Goal: Transaction & Acquisition: Download file/media

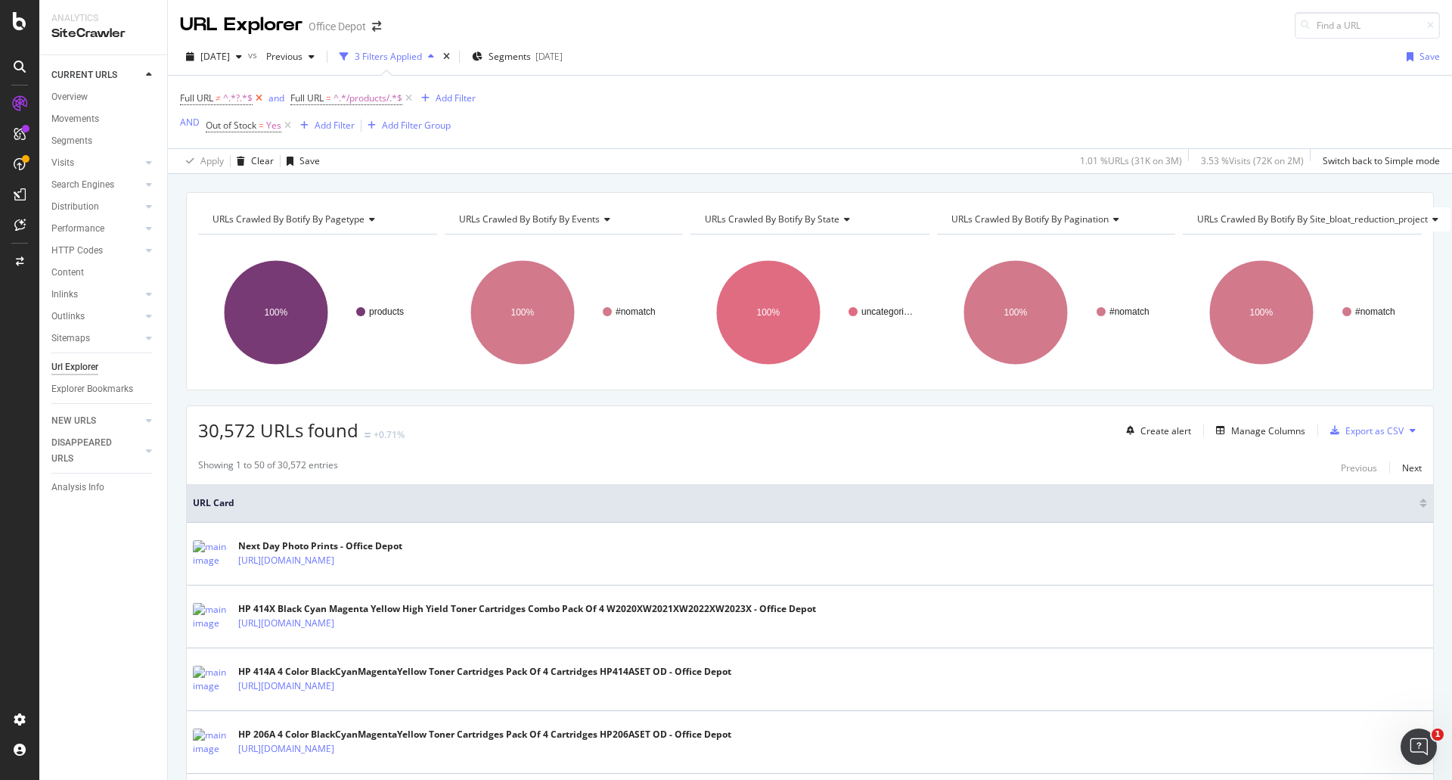
click at [258, 102] on icon at bounding box center [259, 98] width 13 height 15
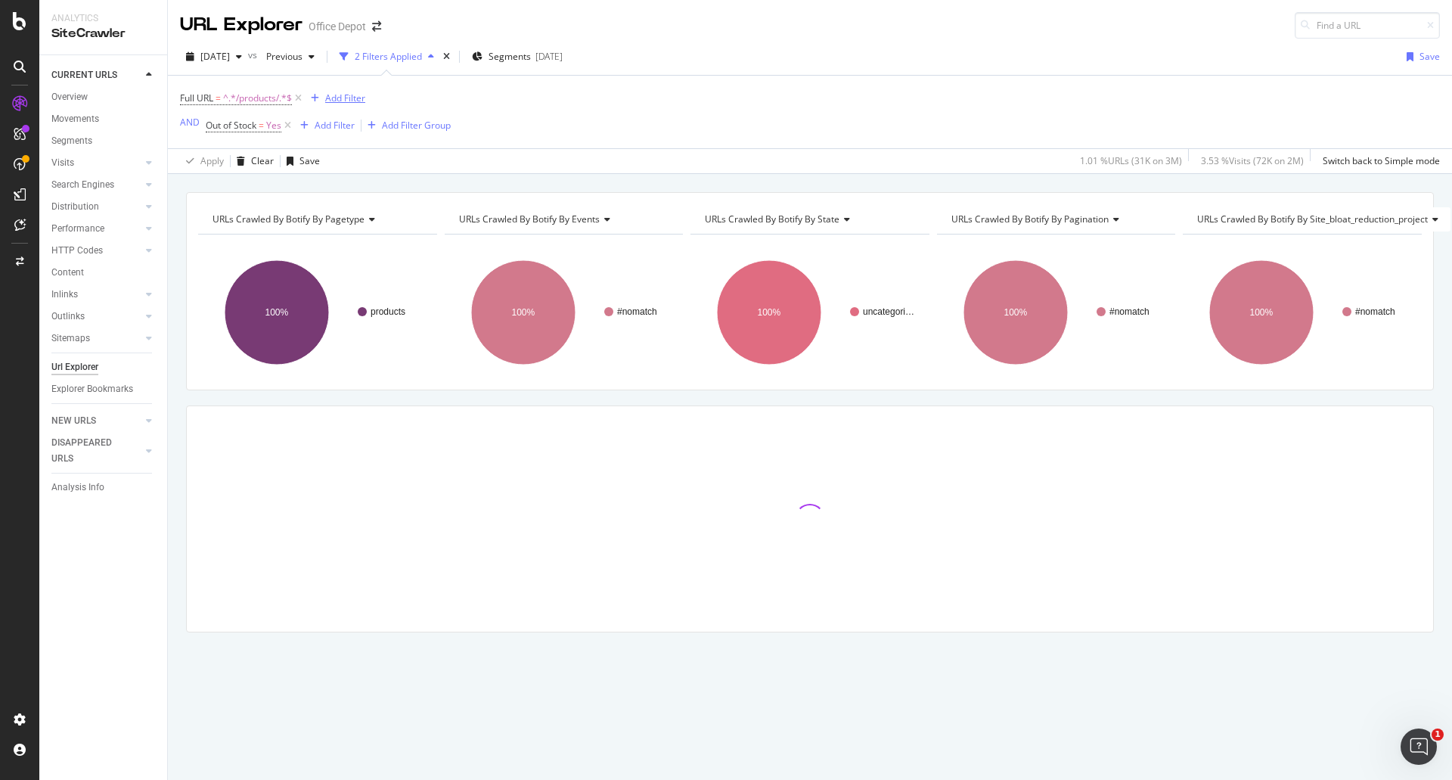
drag, startPoint x: 284, startPoint y: 127, endPoint x: 367, endPoint y: 106, distance: 85.9
click at [285, 127] on icon at bounding box center [287, 125] width 13 height 15
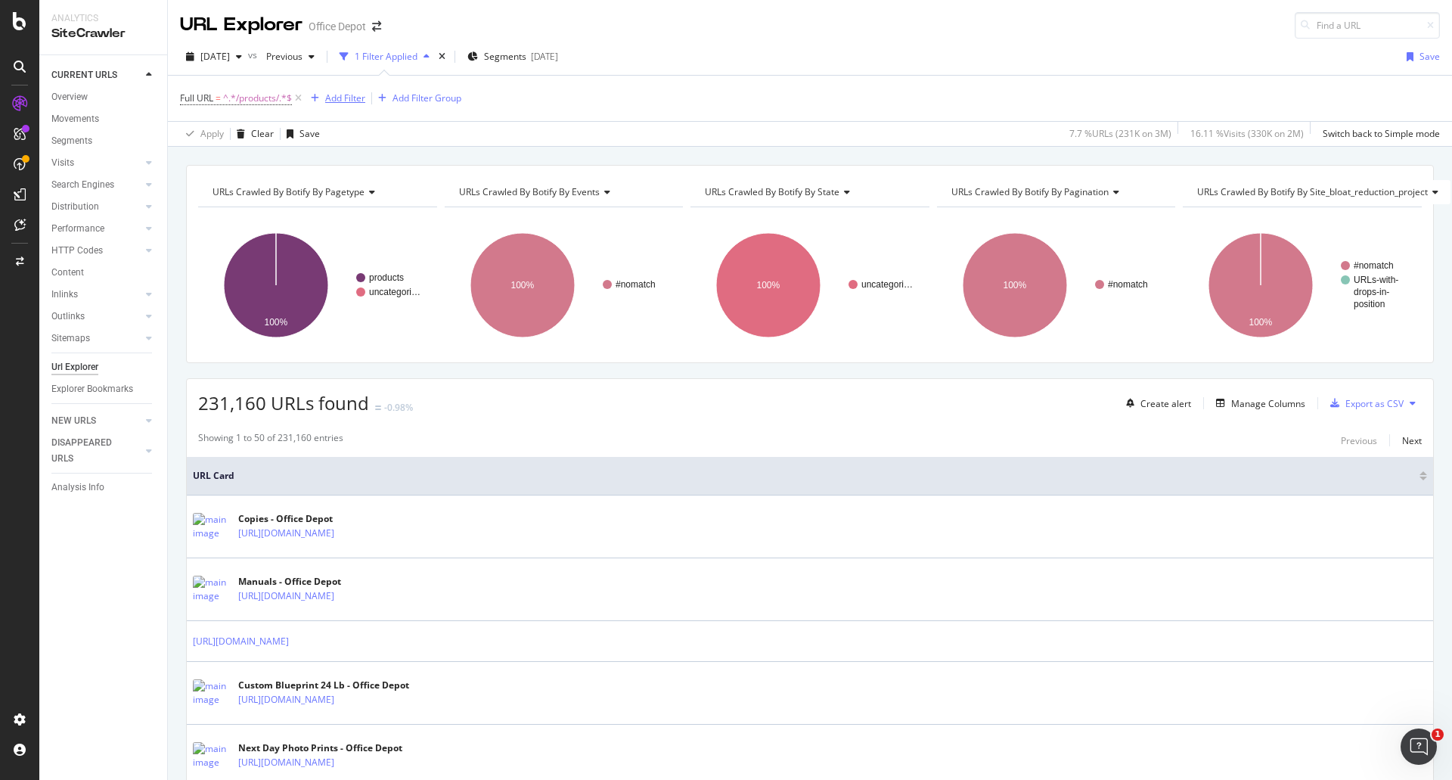
click at [353, 103] on div "Add Filter" at bounding box center [345, 98] width 40 height 13
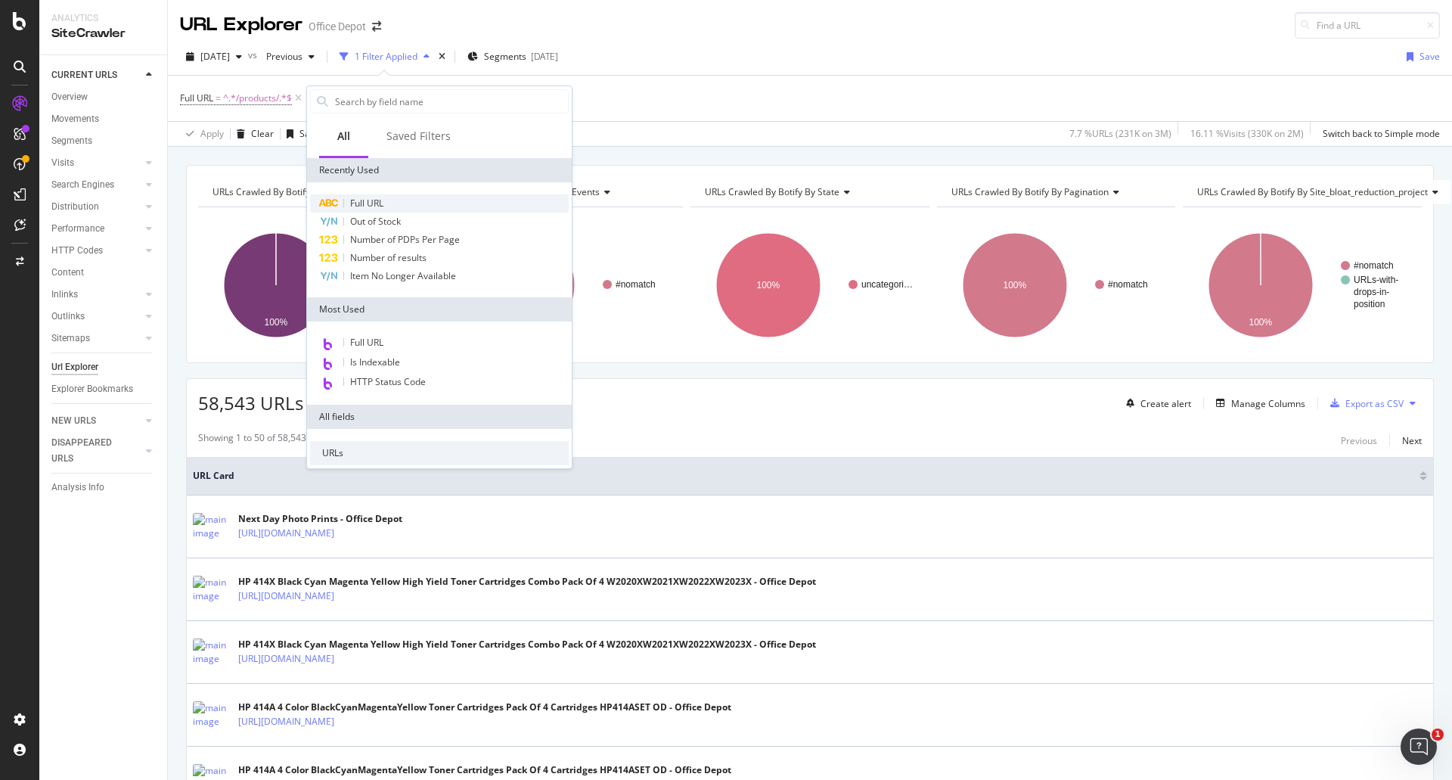
click at [383, 197] on span "Full URL" at bounding box center [366, 203] width 33 height 13
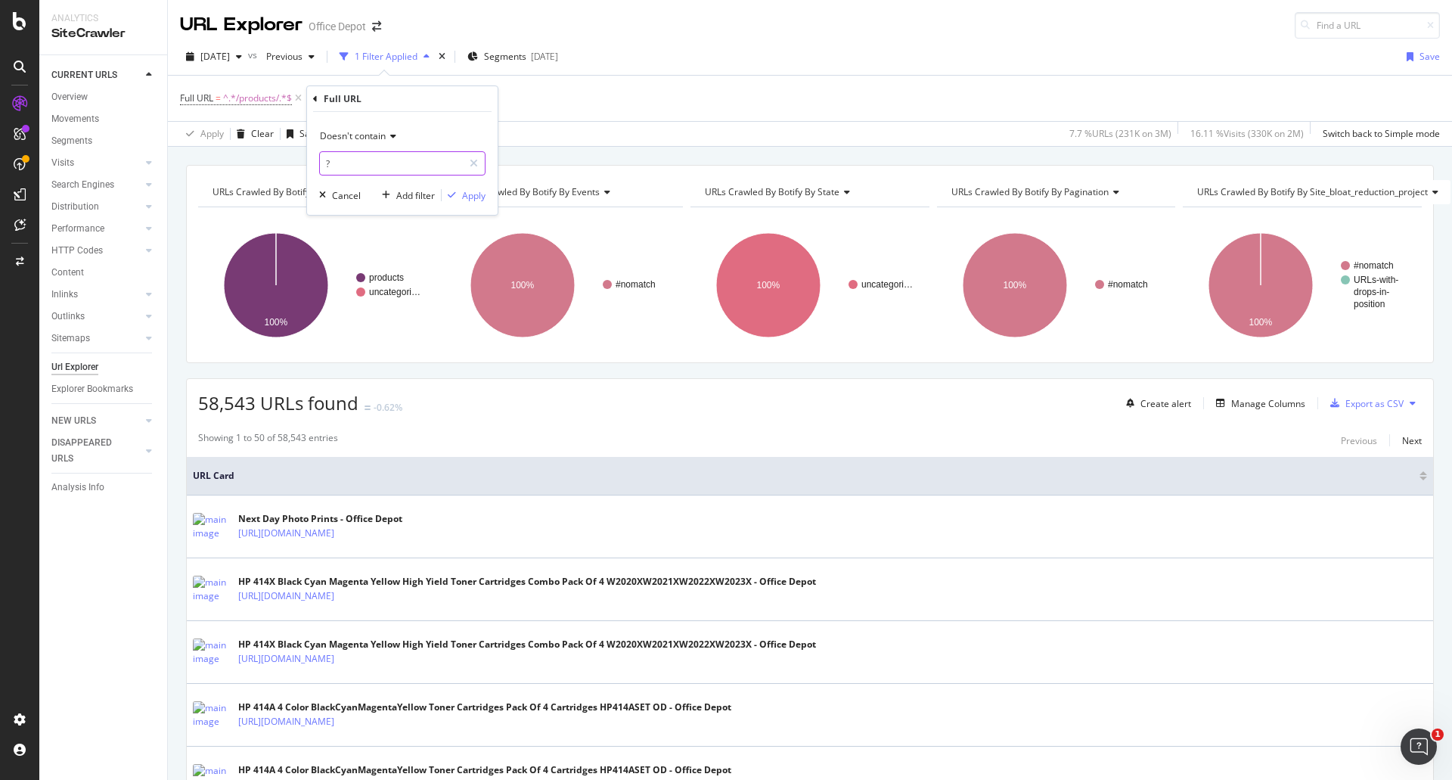
click at [399, 157] on input "?" at bounding box center [391, 163] width 143 height 24
paste input "N-593061"
type input "N-593061"
click at [701, 82] on div "Full URL = ^.*/products/.*$ Add Filter Add Filter Group" at bounding box center [810, 98] width 1260 height 45
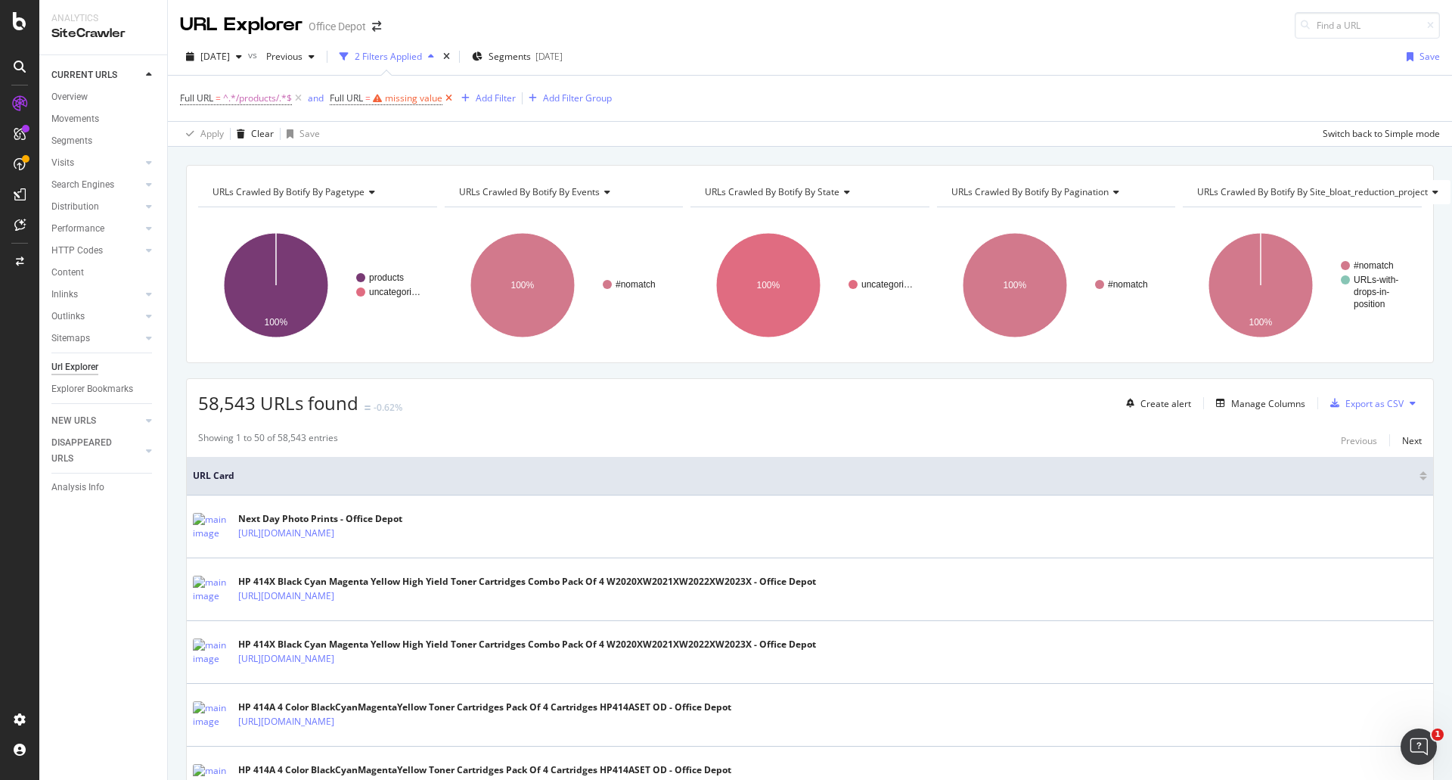
click at [452, 94] on icon at bounding box center [449, 98] width 13 height 15
click at [1232, 406] on div "Manage Columns" at bounding box center [1269, 403] width 74 height 13
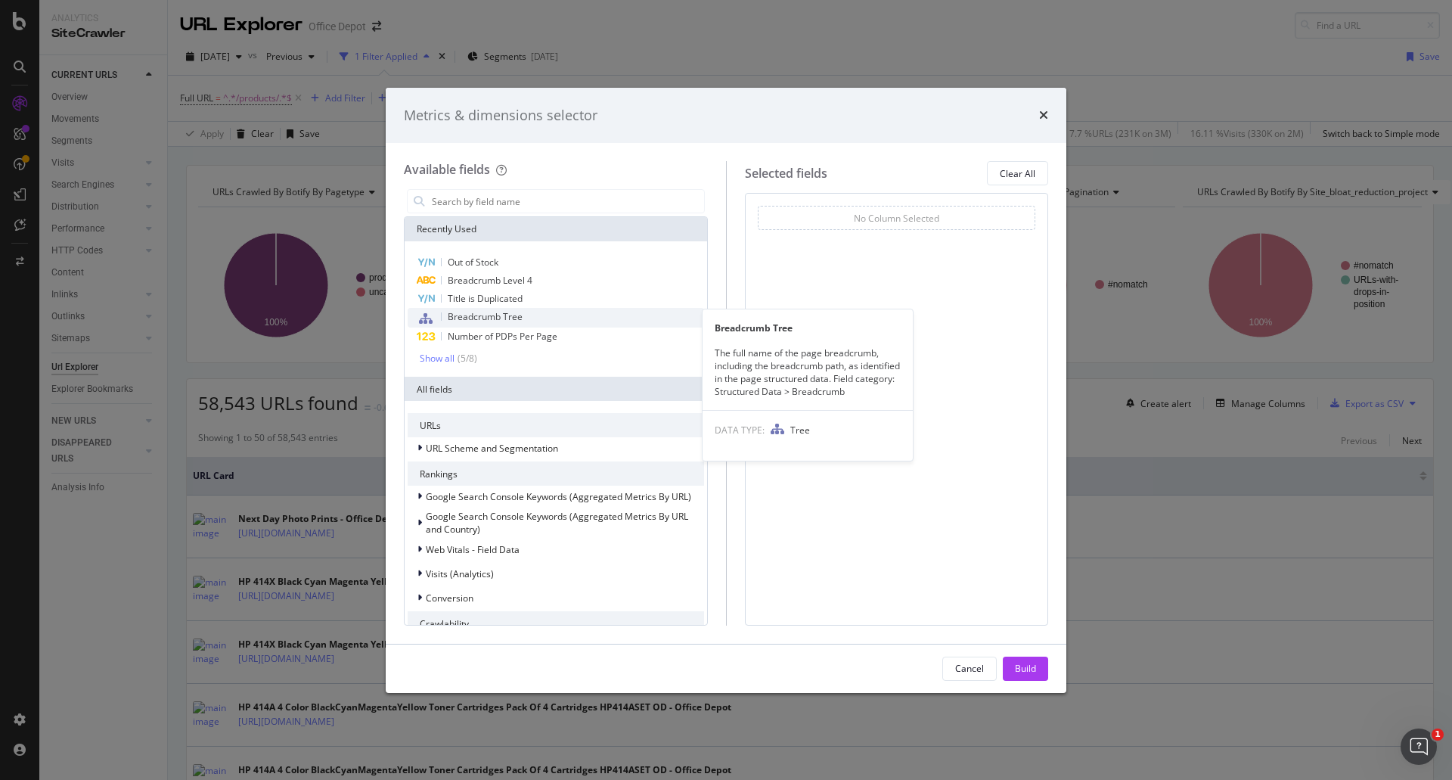
click at [519, 315] on span "Breadcrumb Tree" at bounding box center [485, 316] width 75 height 13
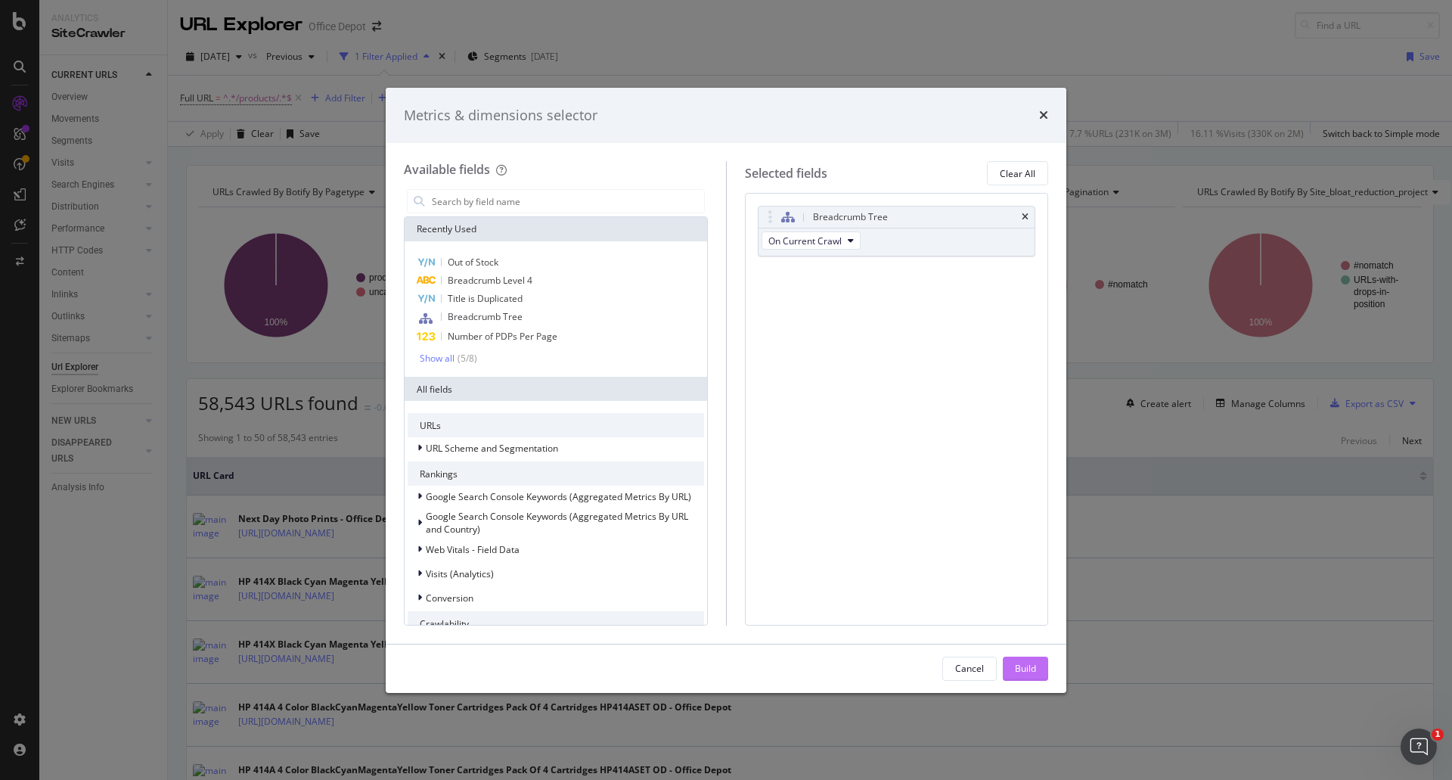
click at [1032, 663] on div "Build" at bounding box center [1025, 668] width 21 height 13
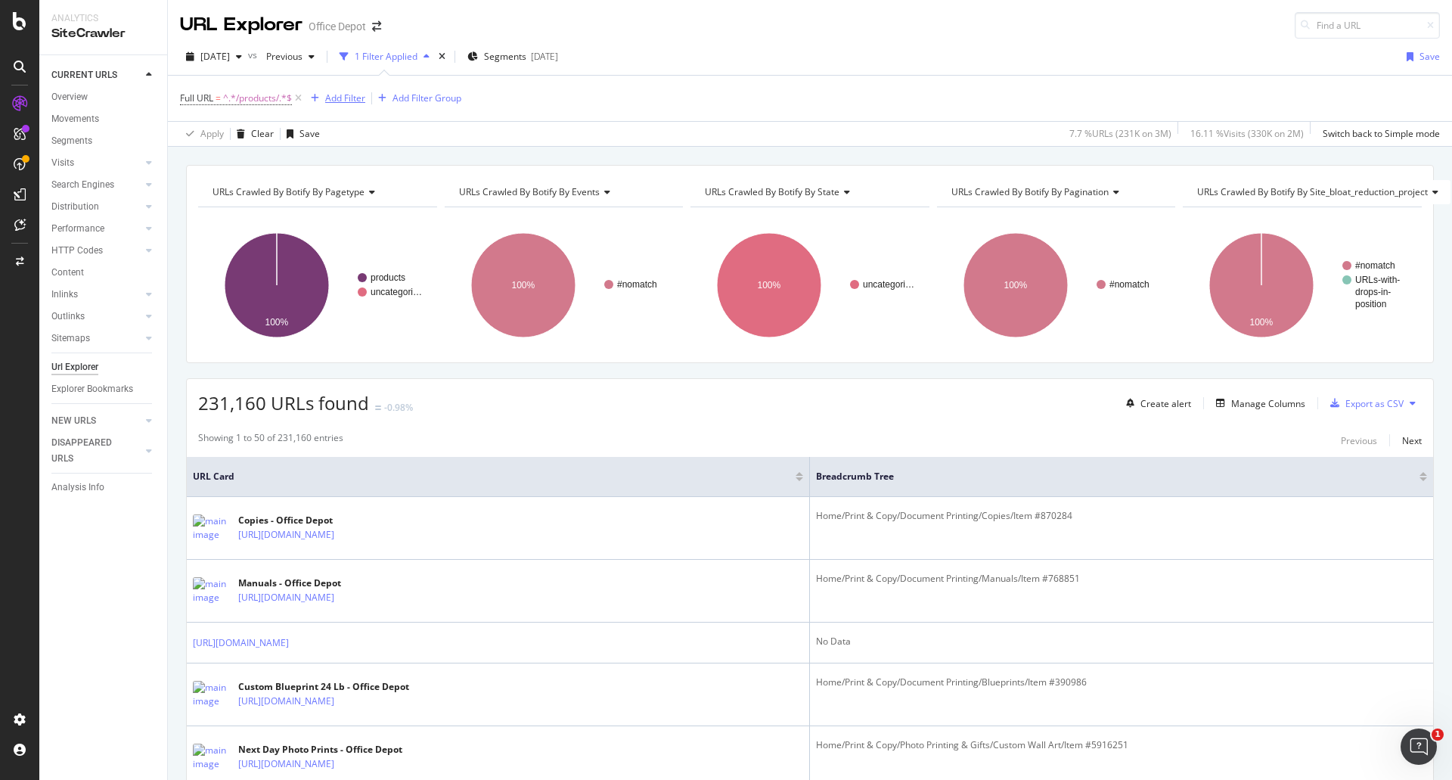
click at [353, 96] on div "Add Filter" at bounding box center [345, 98] width 40 height 13
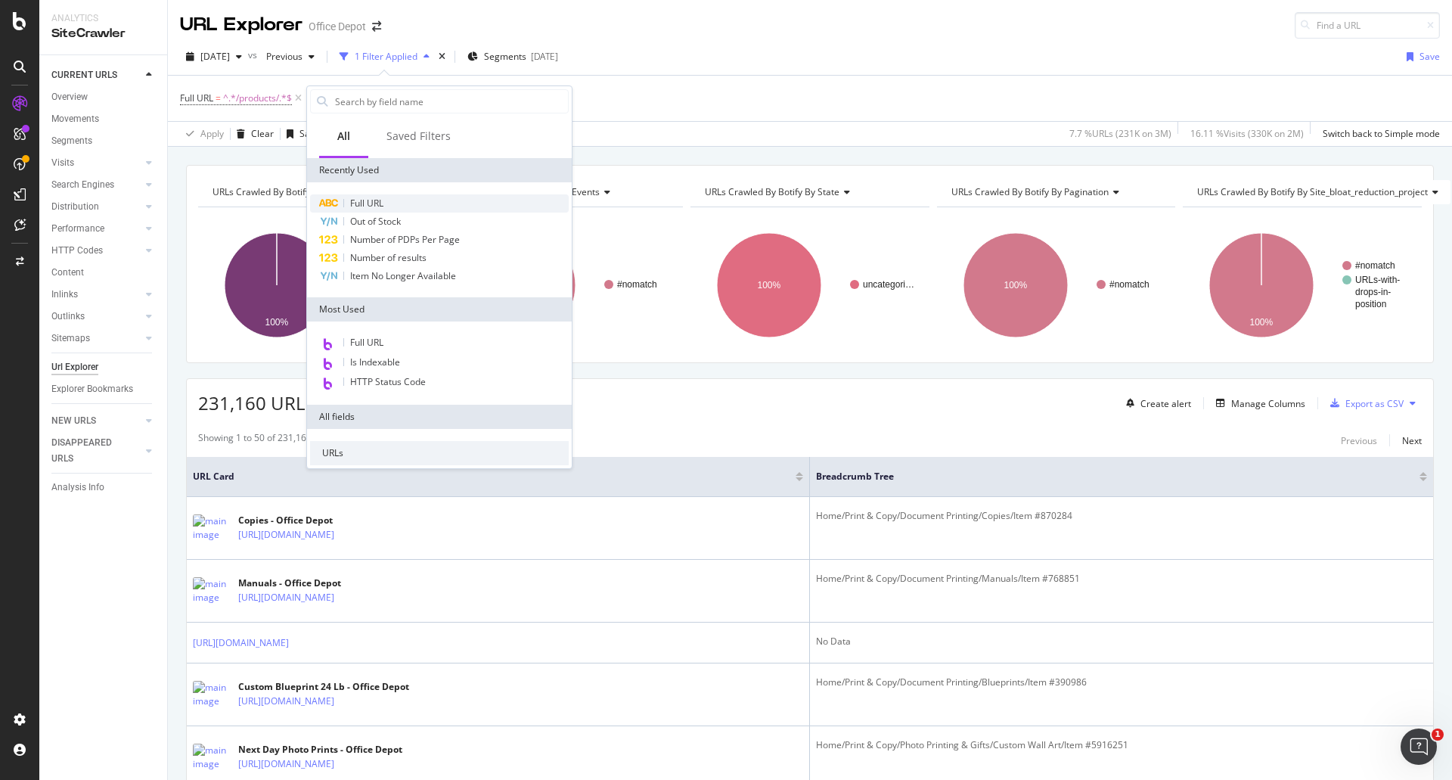
click at [381, 196] on div "Full URL" at bounding box center [439, 203] width 259 height 18
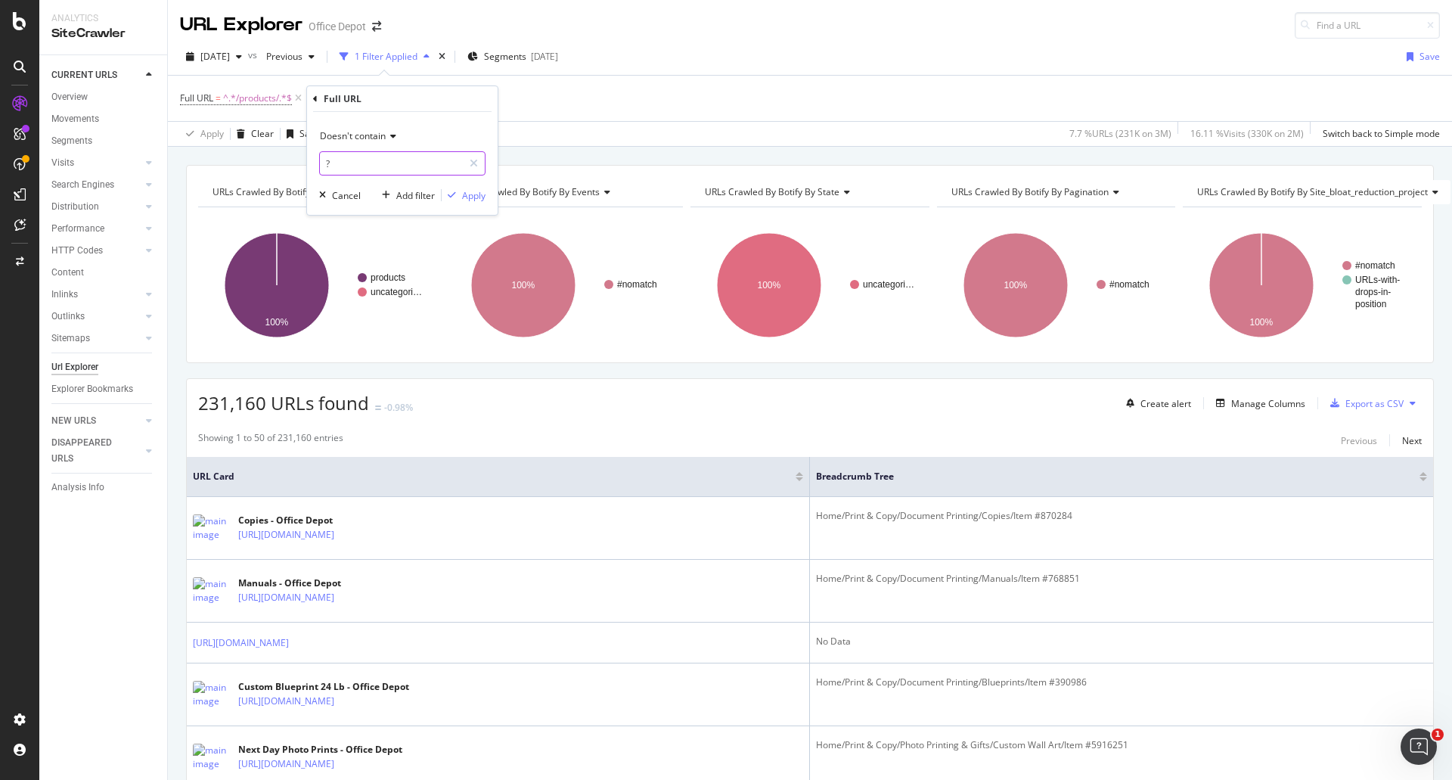
click at [399, 159] on input "?" at bounding box center [391, 163] width 143 height 24
click at [483, 200] on div "Apply" at bounding box center [473, 195] width 23 height 13
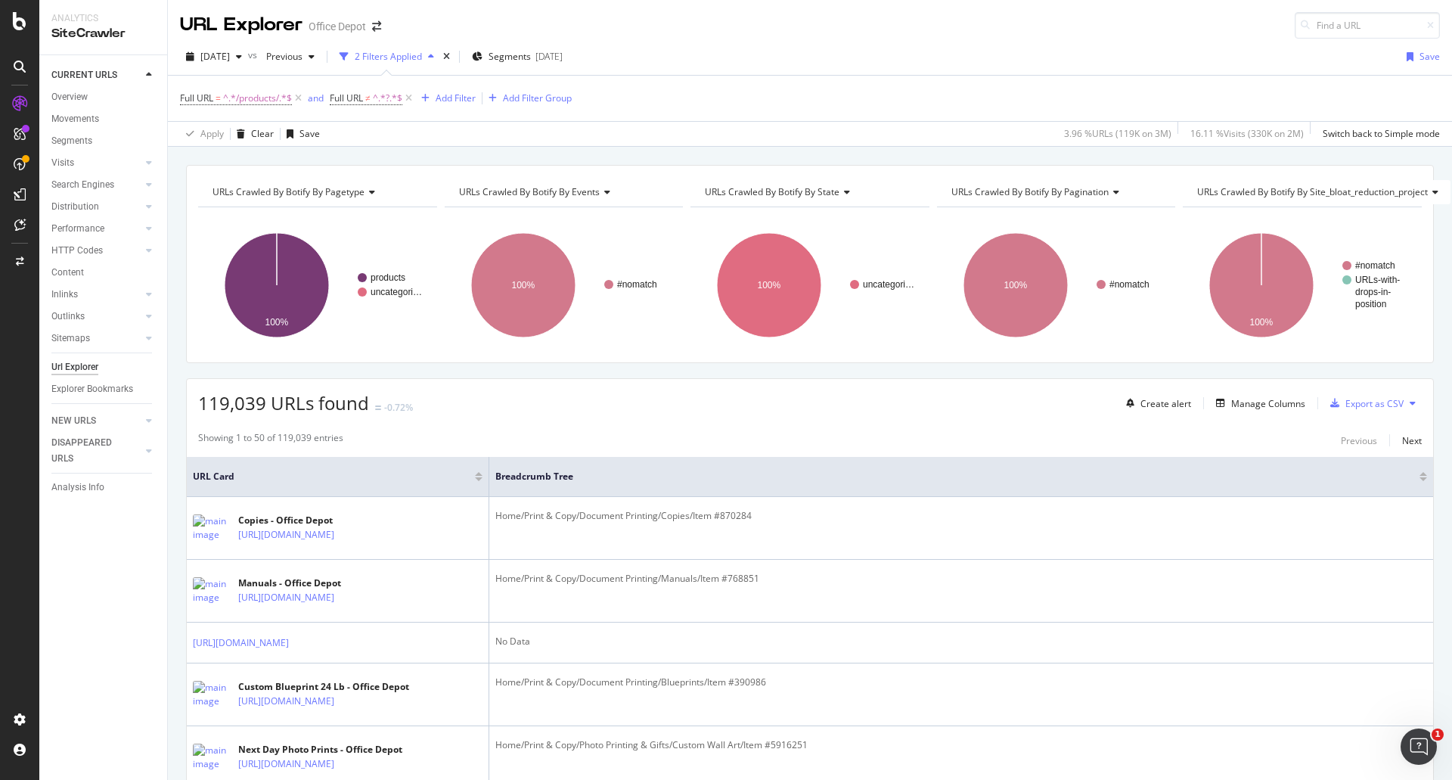
click at [1404, 409] on button at bounding box center [1413, 403] width 18 height 24
click at [1226, 447] on div "Showing 1 to 50 of 119,039 entries Previous Next" at bounding box center [810, 440] width 1247 height 18
click at [1346, 408] on div "Export as CSV" at bounding box center [1375, 403] width 58 height 13
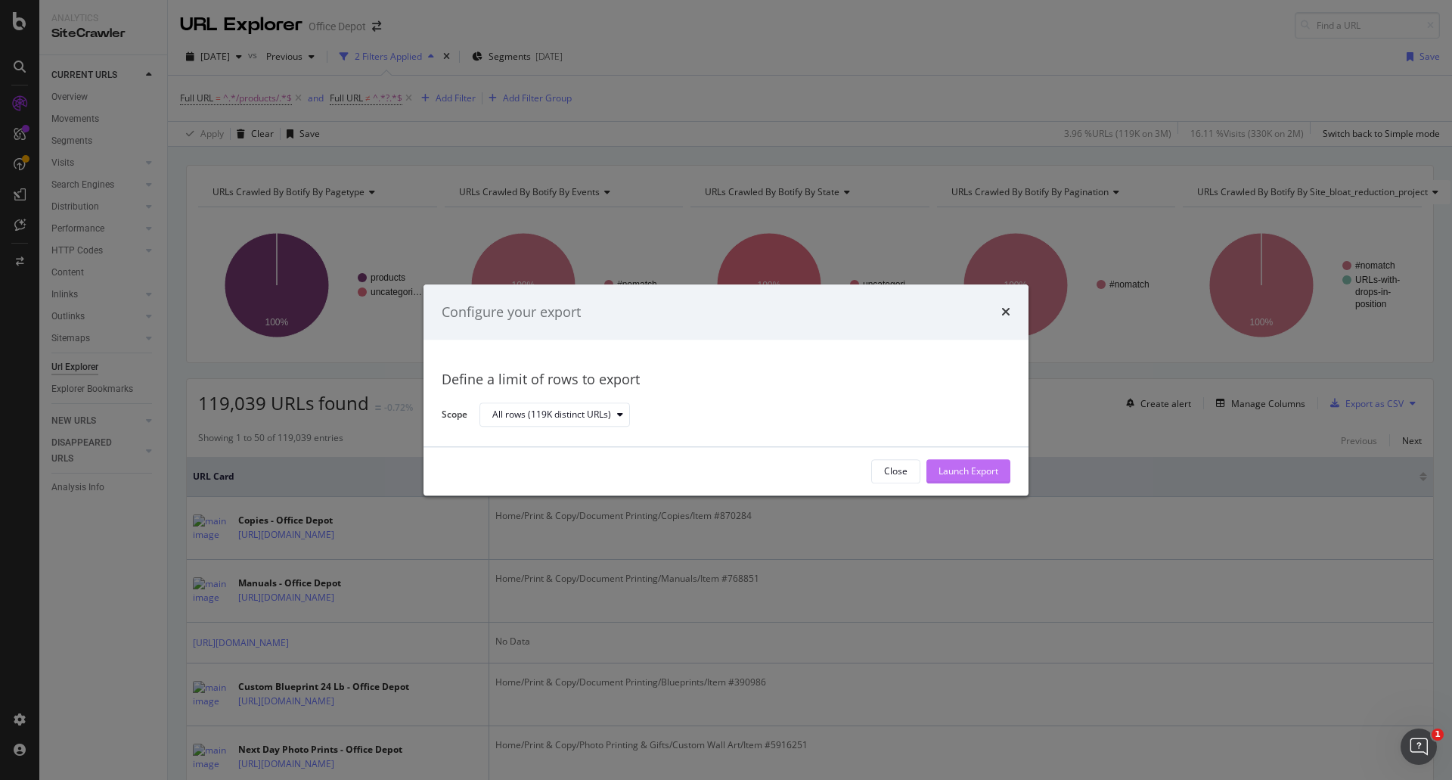
click at [958, 465] on div "Launch Export" at bounding box center [969, 471] width 60 height 13
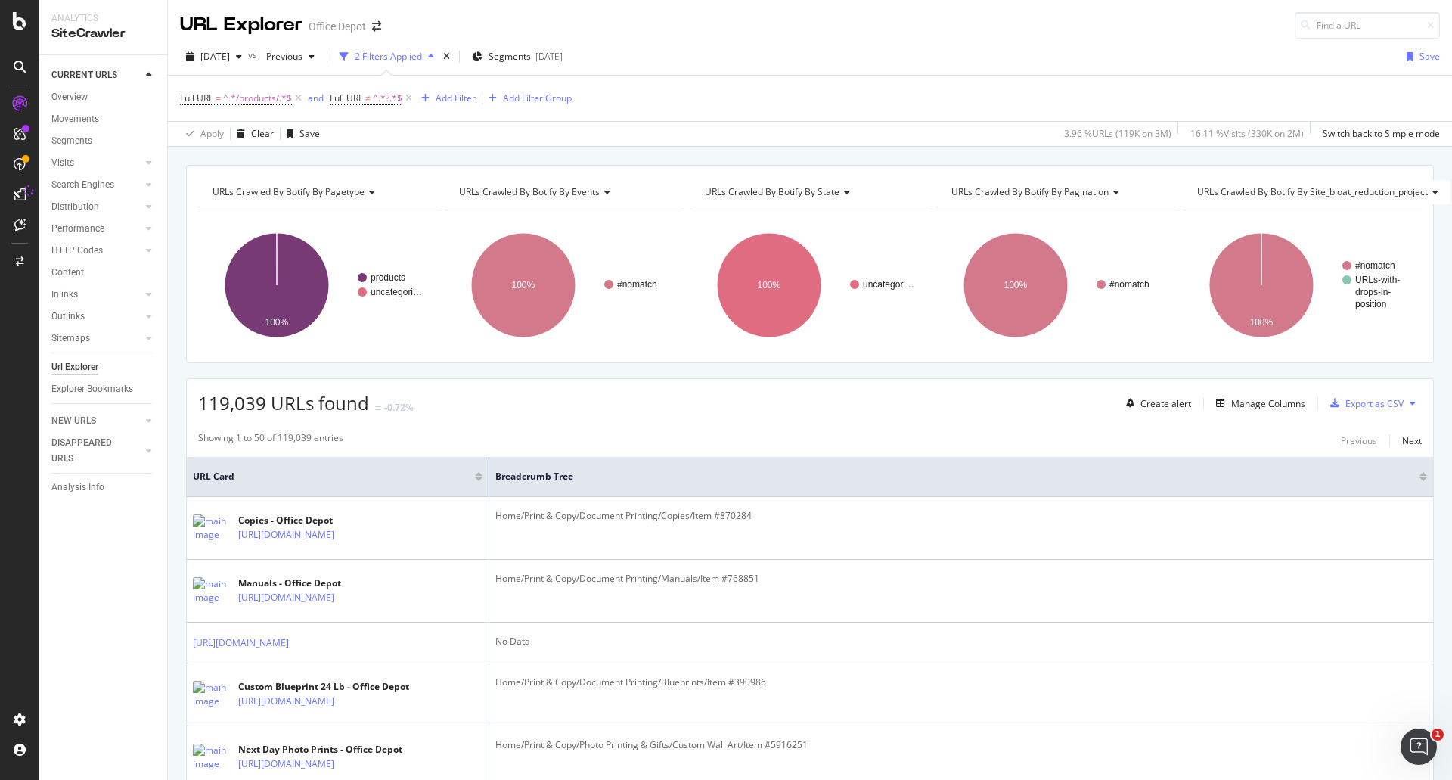
click at [790, 45] on div "[DATE] vs Previous 2 Filters Applied Segments [DATE] Save" at bounding box center [810, 60] width 1285 height 30
click at [83, 251] on div "DataExports" at bounding box center [85, 257] width 59 height 15
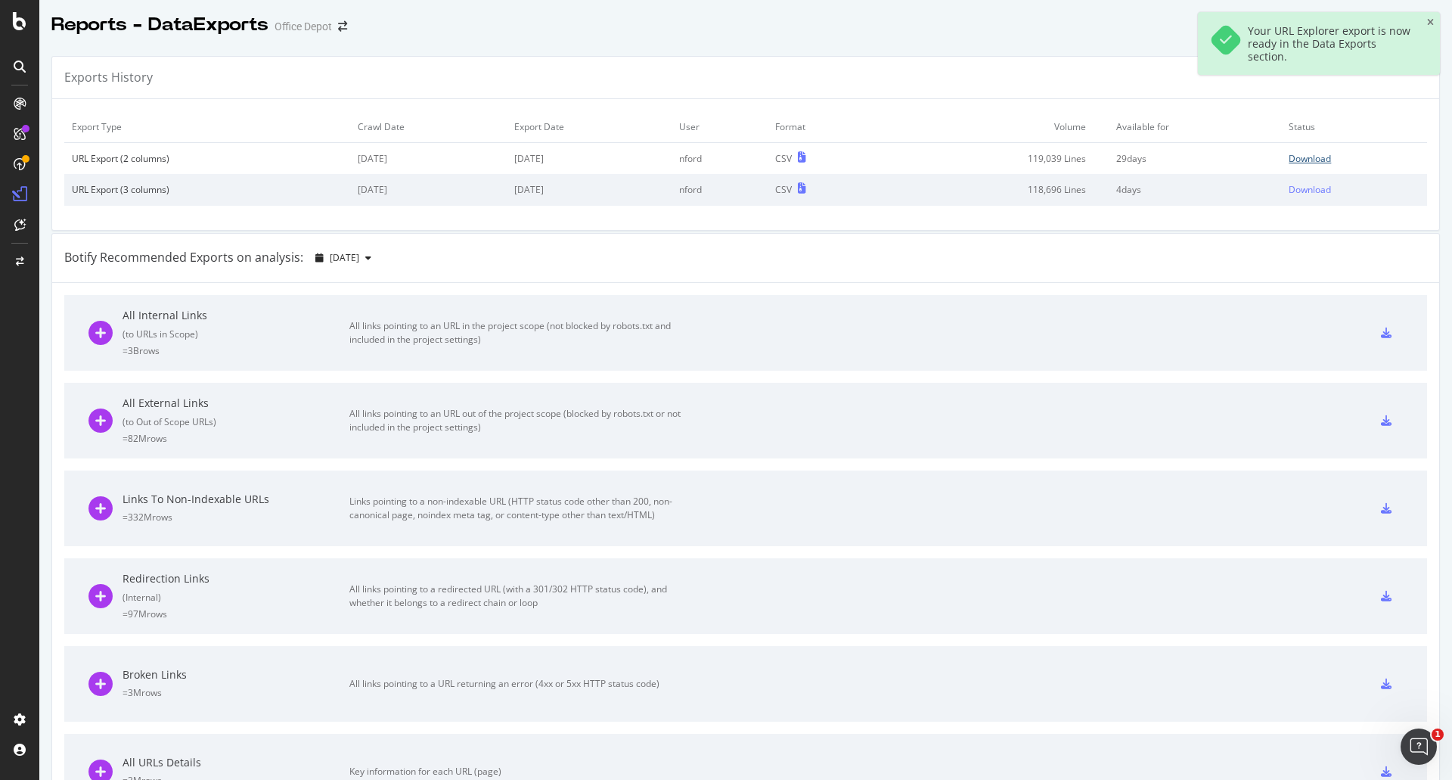
click at [1295, 158] on div "Download" at bounding box center [1310, 158] width 42 height 13
